Goal: Task Accomplishment & Management: Complete application form

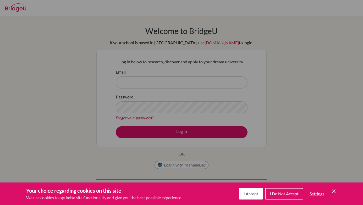
click at [246, 190] on button "I Accept" at bounding box center [251, 194] width 24 height 12
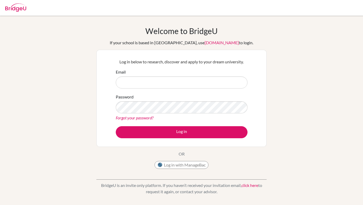
click at [189, 170] on div "Log in with ManageBac" at bounding box center [182, 166] width 54 height 10
click at [189, 166] on button "Log in with ManageBac" at bounding box center [182, 165] width 54 height 8
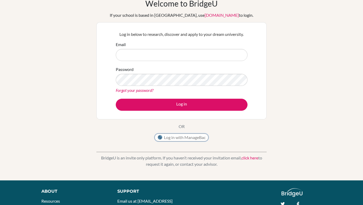
scroll to position [74, 0]
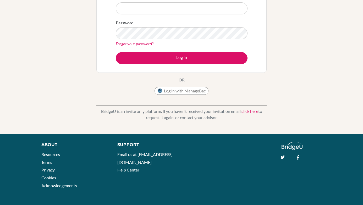
click at [250, 112] on link "click here" at bounding box center [249, 111] width 17 height 5
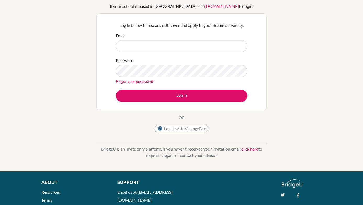
scroll to position [36, 0]
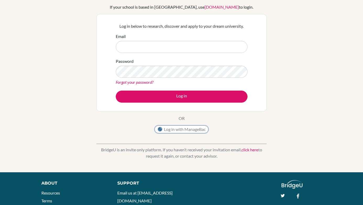
click at [160, 131] on img at bounding box center [159, 129] width 5 height 5
click at [160, 130] on img at bounding box center [159, 129] width 5 height 5
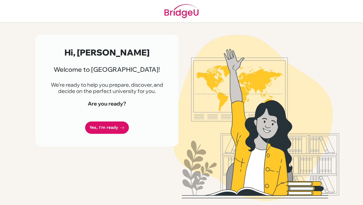
click at [119, 128] on link "Yes, I'm ready" at bounding box center [107, 128] width 44 height 12
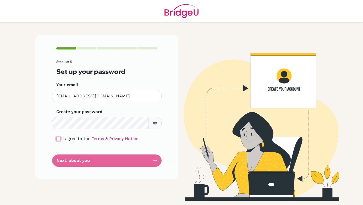
click at [58, 138] on input "checkbox" at bounding box center [58, 139] width 4 height 4
checkbox input "true"
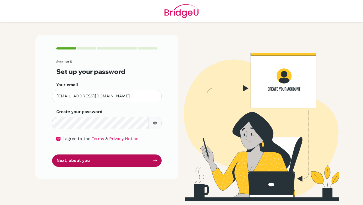
click at [63, 158] on button "Next, about you" at bounding box center [106, 161] width 109 height 12
